Goal: Find specific page/section: Find specific page/section

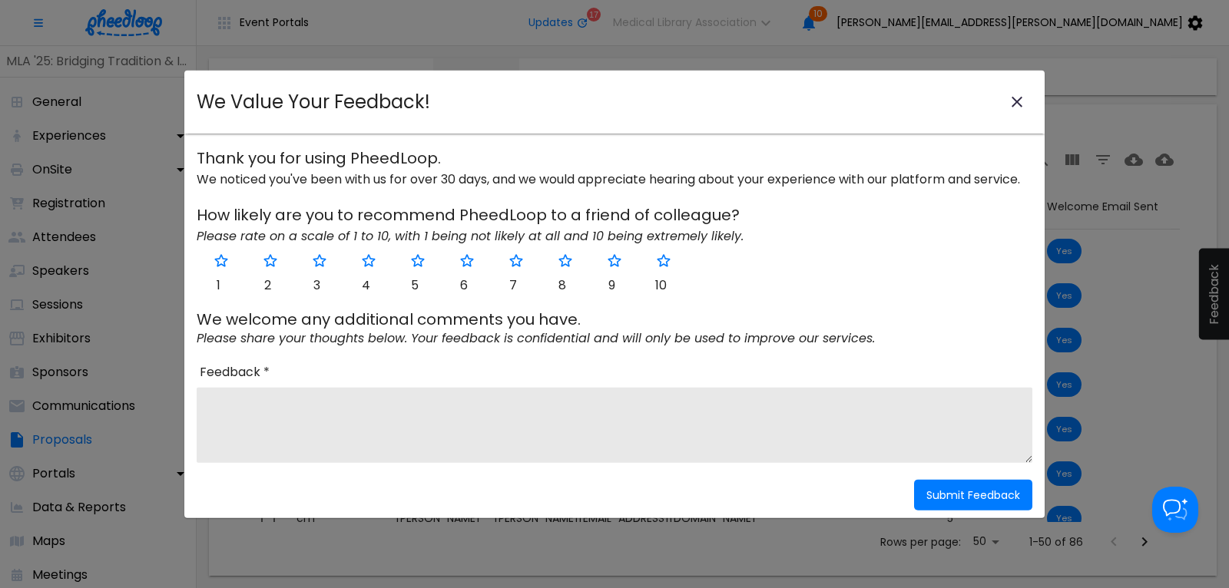
click at [1017, 102] on icon "close-modal" at bounding box center [1017, 102] width 11 height 11
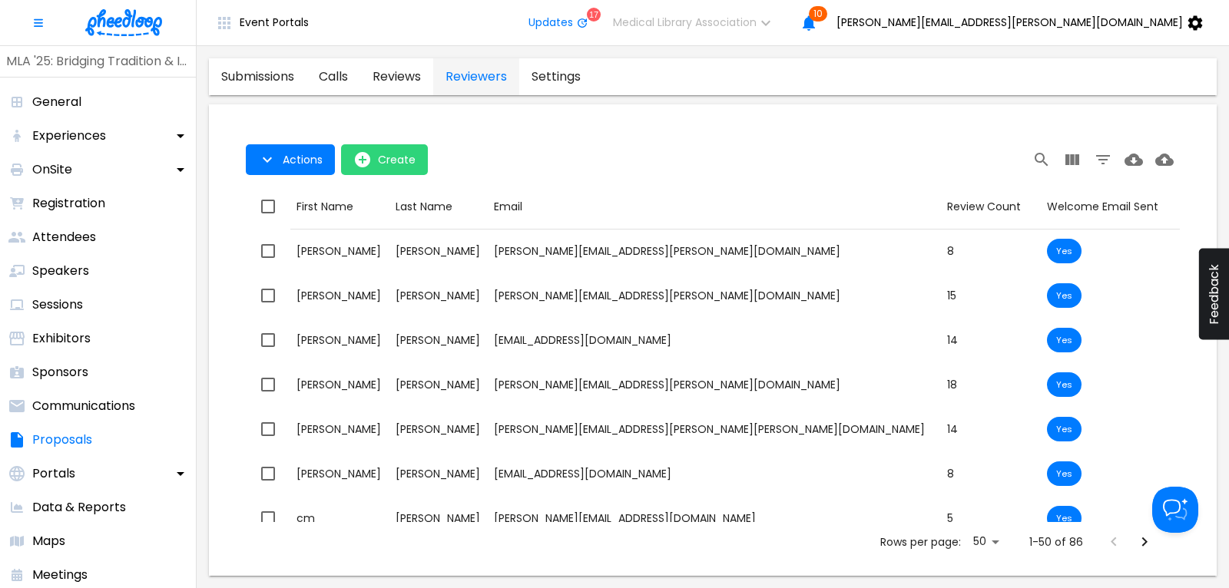
click at [131, 15] on img at bounding box center [123, 22] width 77 height 27
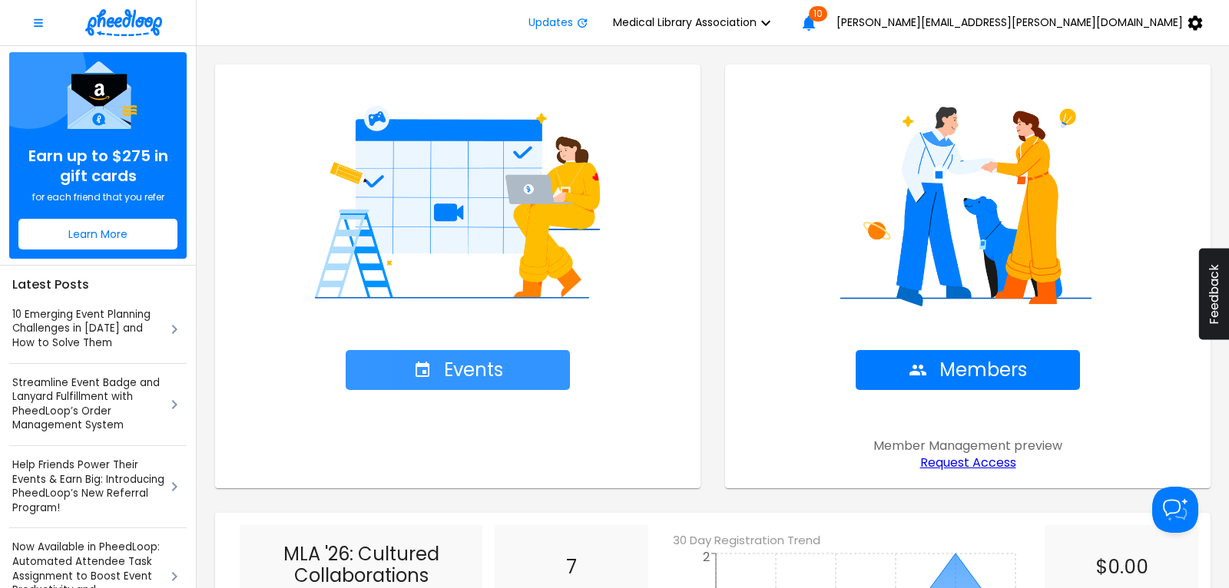
click at [463, 371] on span "Events" at bounding box center [458, 370] width 90 height 22
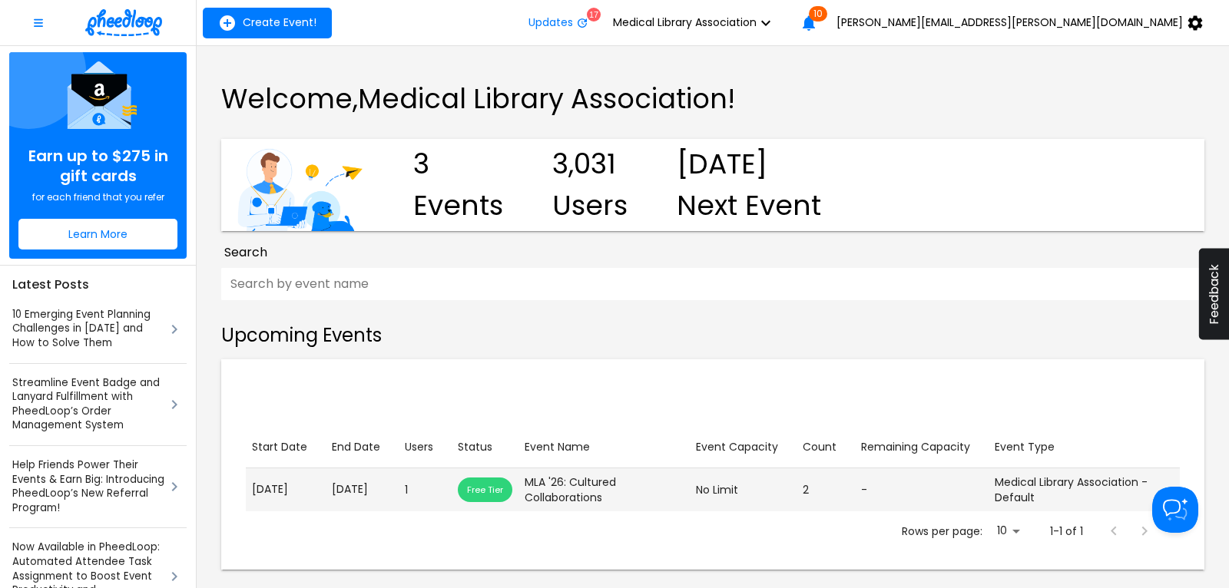
click at [368, 487] on p "[DATE]" at bounding box center [362, 490] width 61 height 16
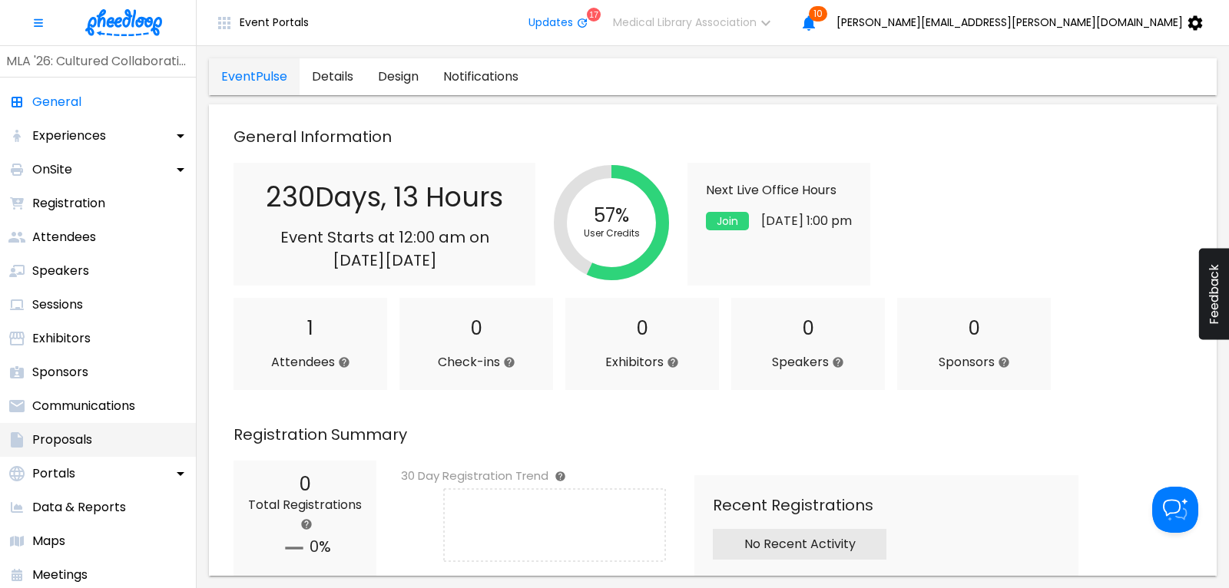
click at [74, 447] on p "Proposals" at bounding box center [62, 440] width 60 height 18
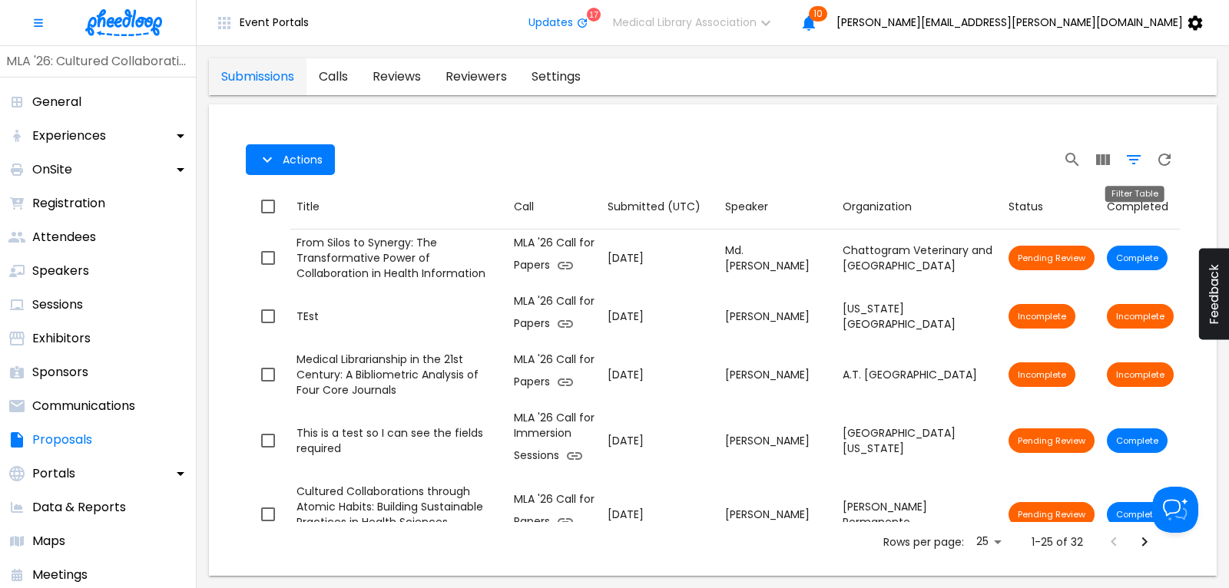
click at [1129, 162] on icon "Filter Table" at bounding box center [1133, 160] width 18 height 18
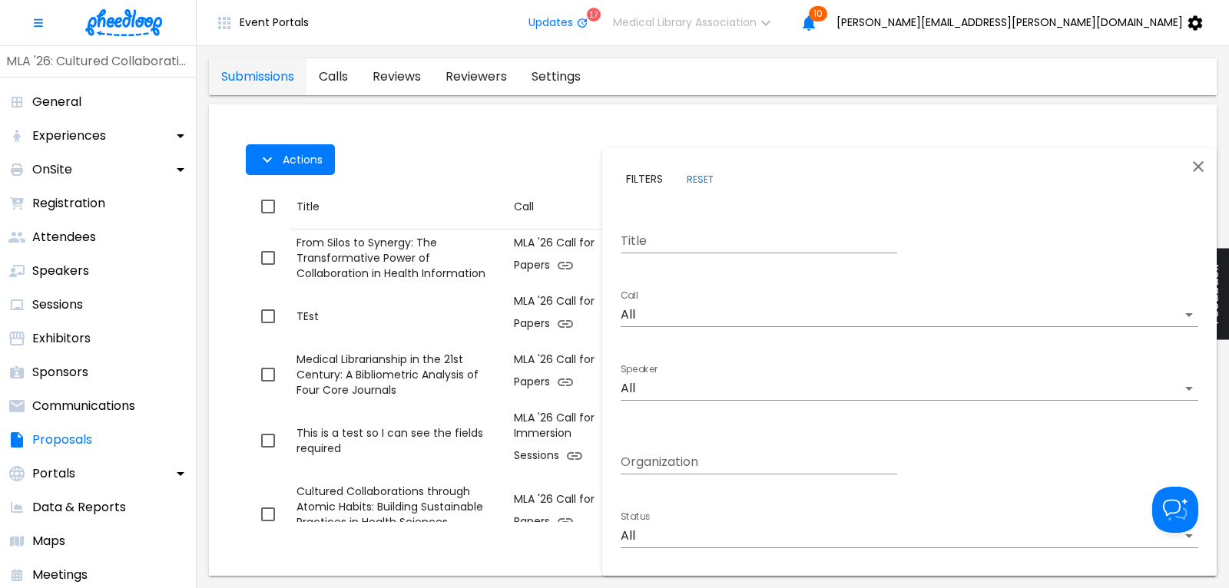
click at [1197, 164] on icon "Close" at bounding box center [1198, 166] width 18 height 18
